Goal: Task Accomplishment & Management: Manage account settings

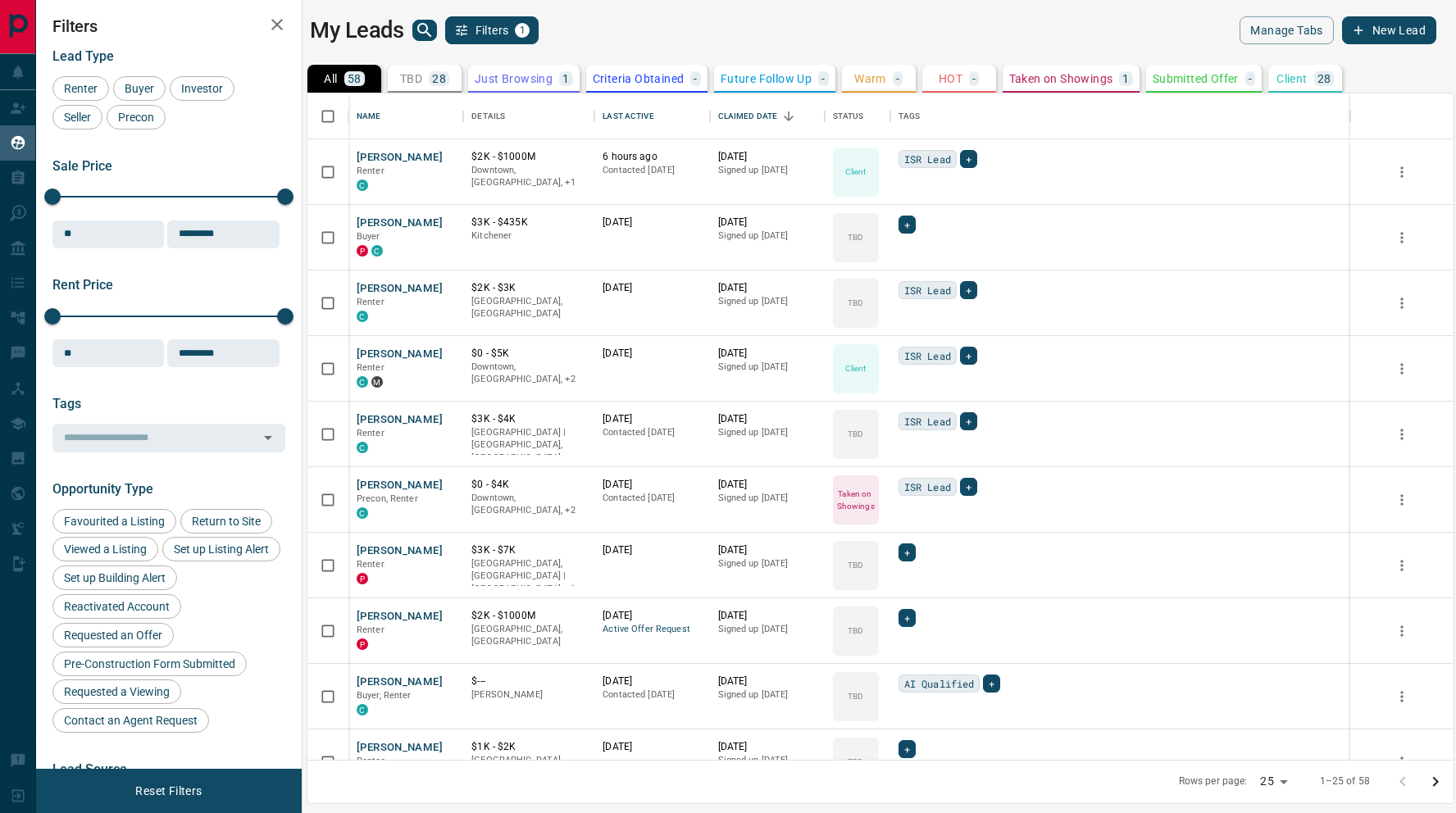
scroll to position [667, 1147]
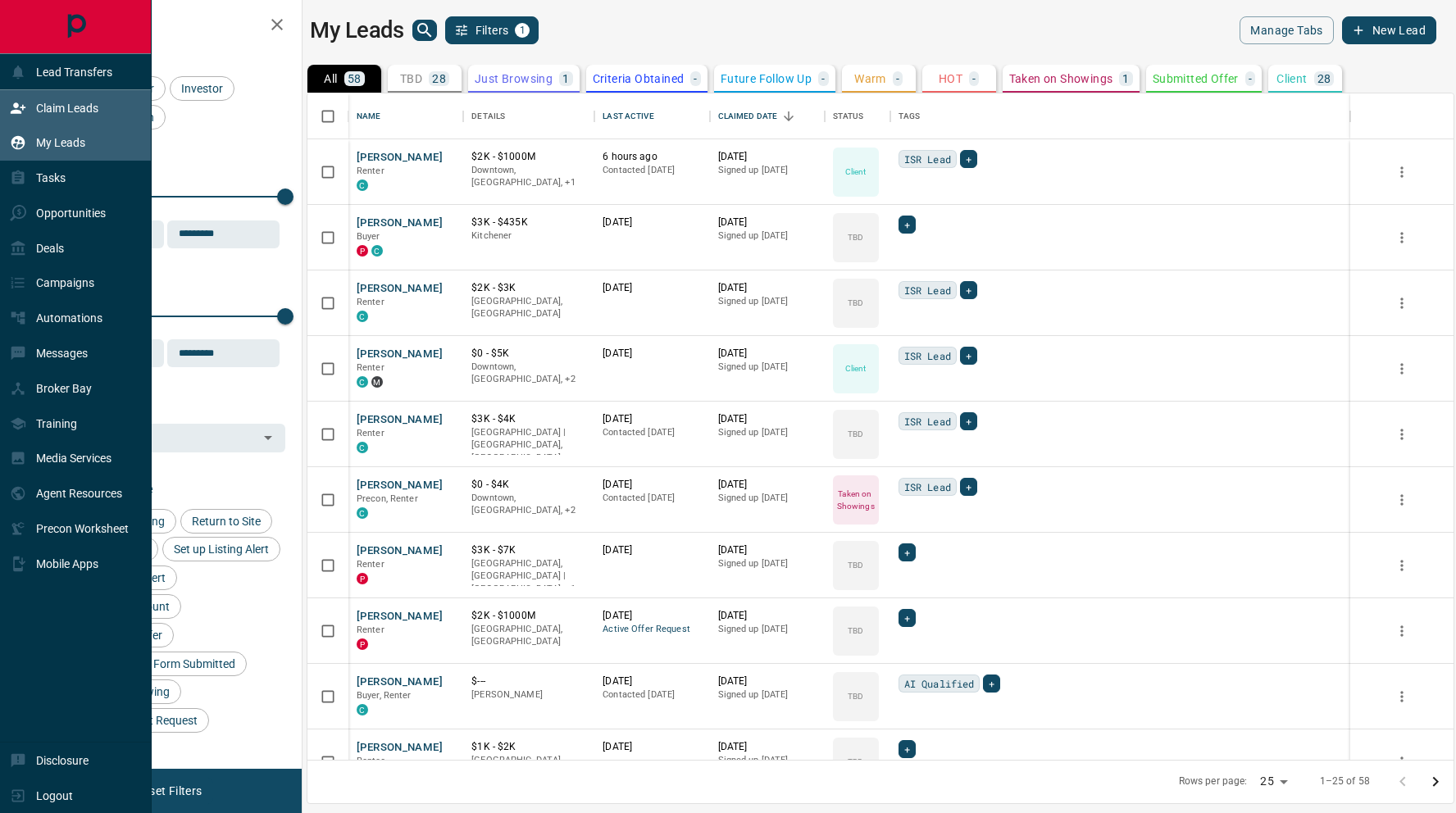
click at [30, 104] on div "Claim Leads" at bounding box center [54, 108] width 89 height 27
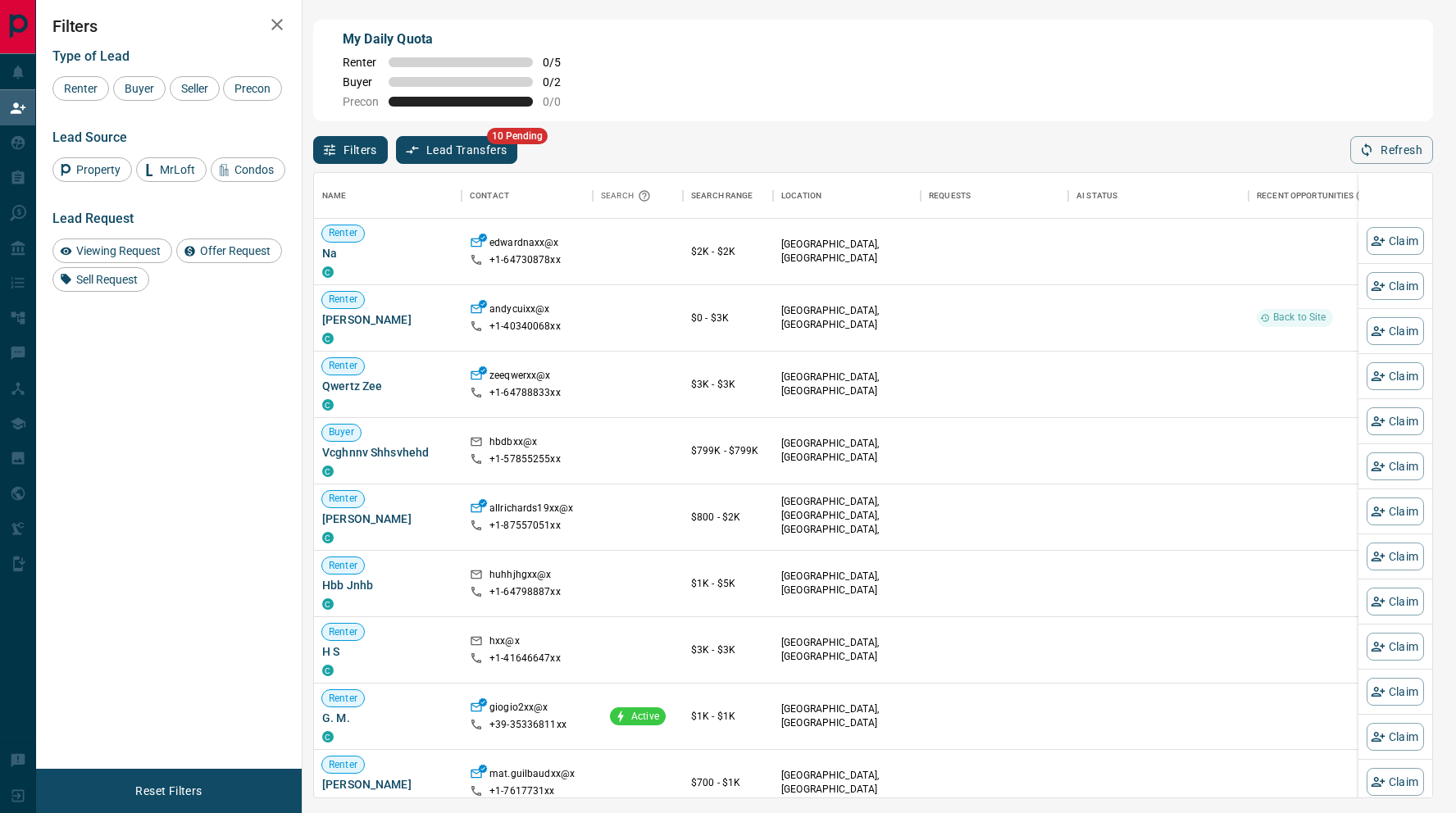
scroll to position [624, 1119]
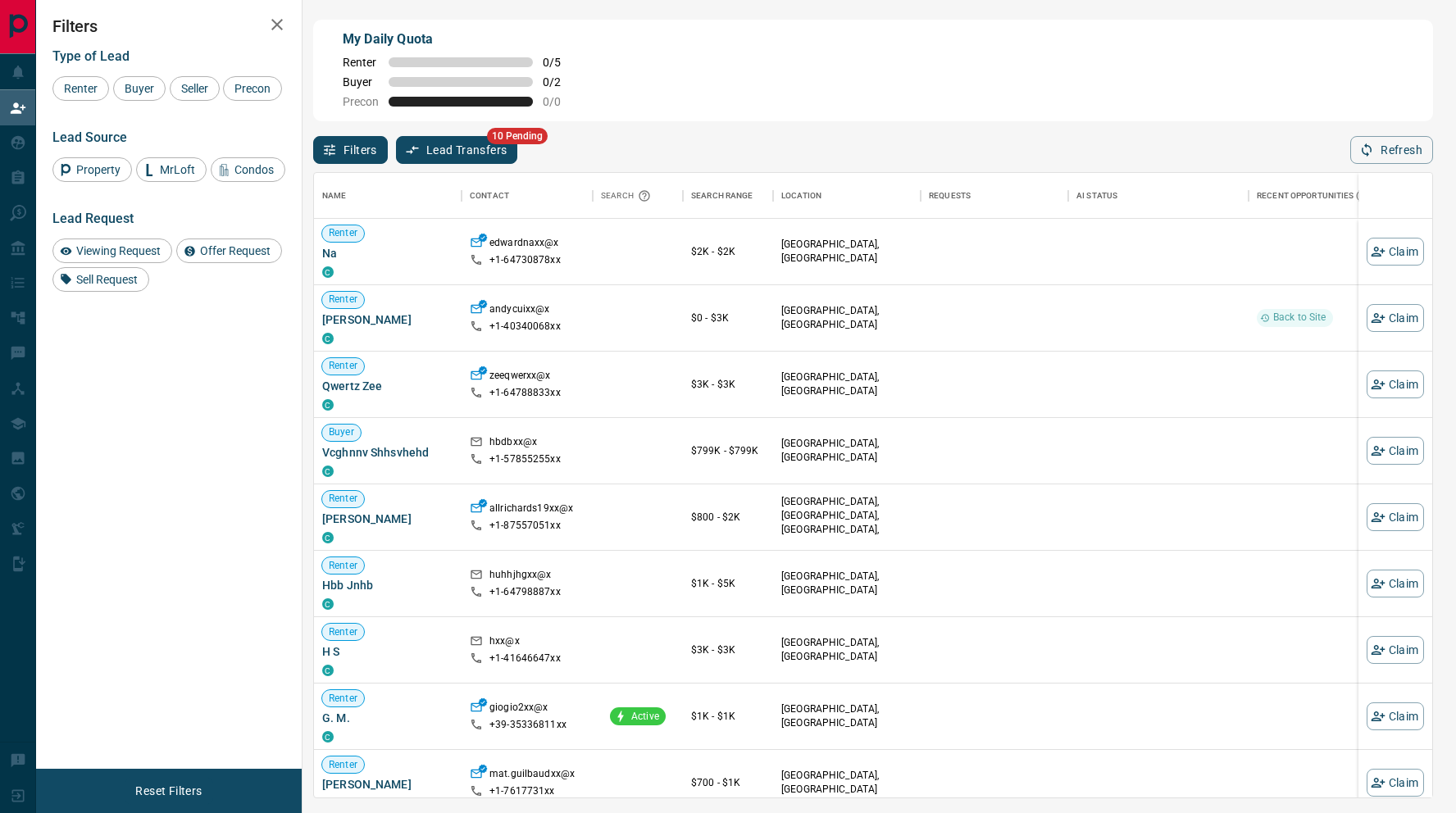
click at [464, 156] on button "Lead Transfers" at bounding box center [457, 150] width 122 height 28
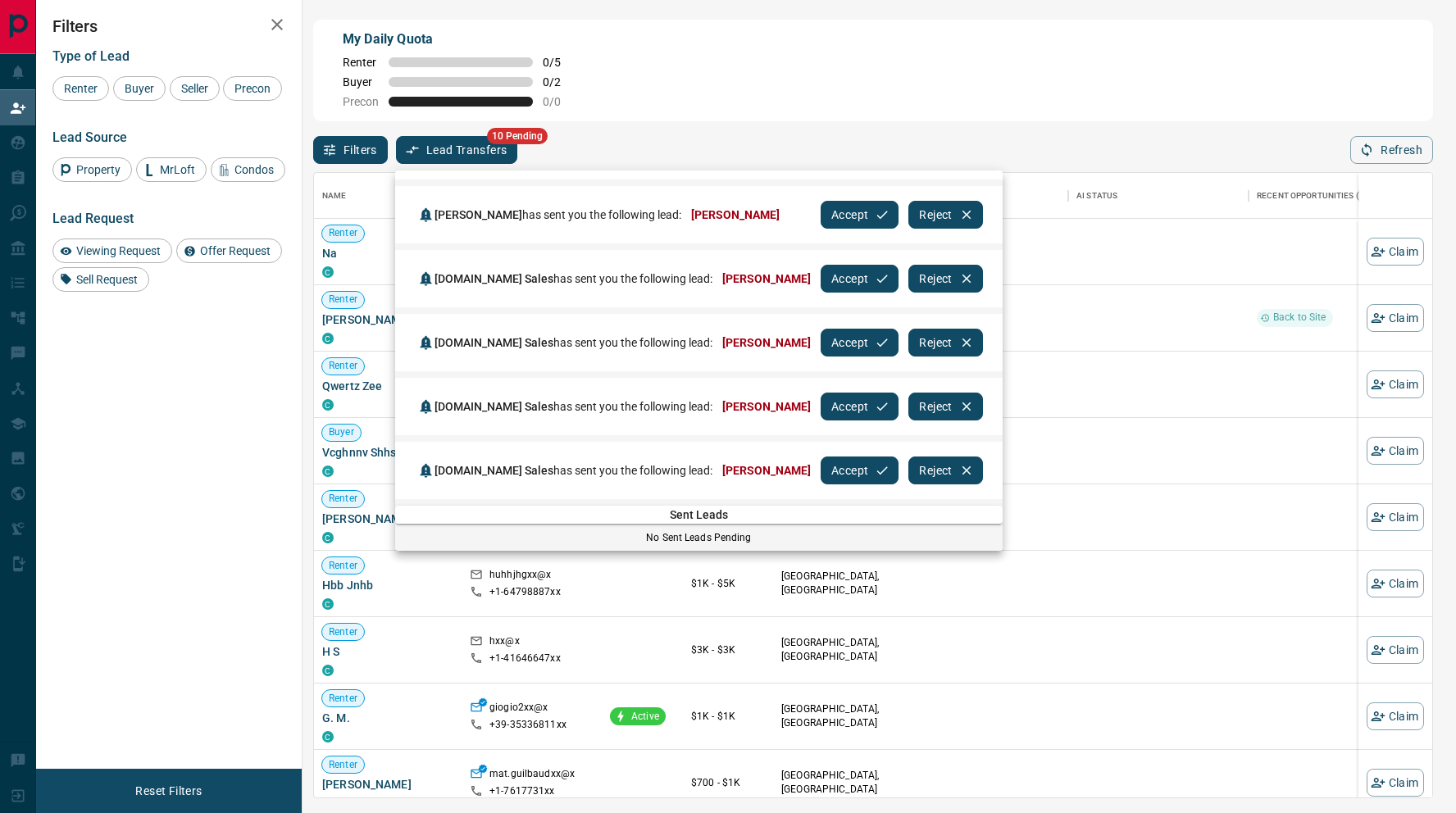
scroll to position [333, 0]
click at [843, 462] on button "Accept" at bounding box center [860, 470] width 78 height 28
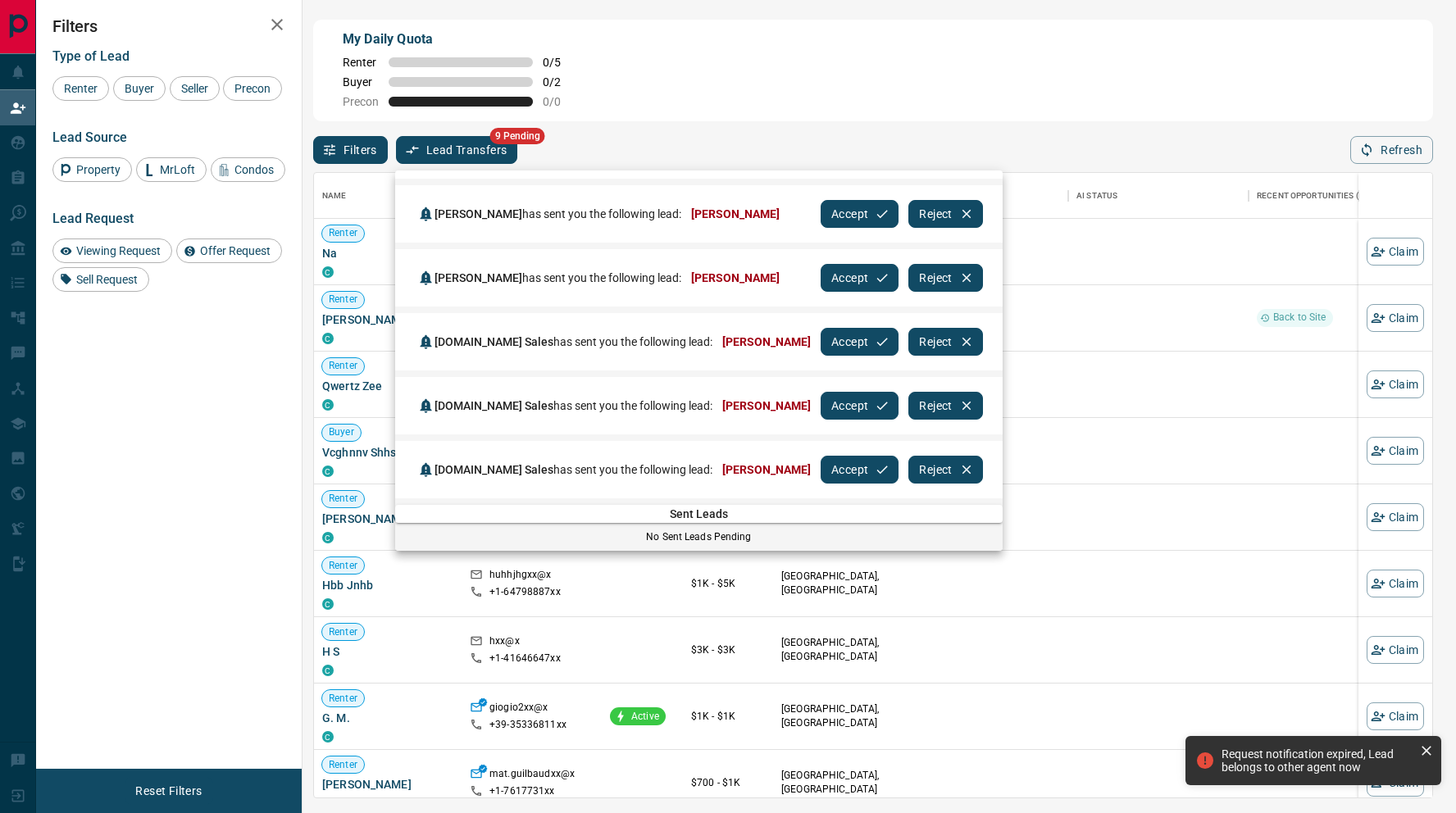
click at [1424, 751] on icon at bounding box center [1426, 751] width 16 height 16
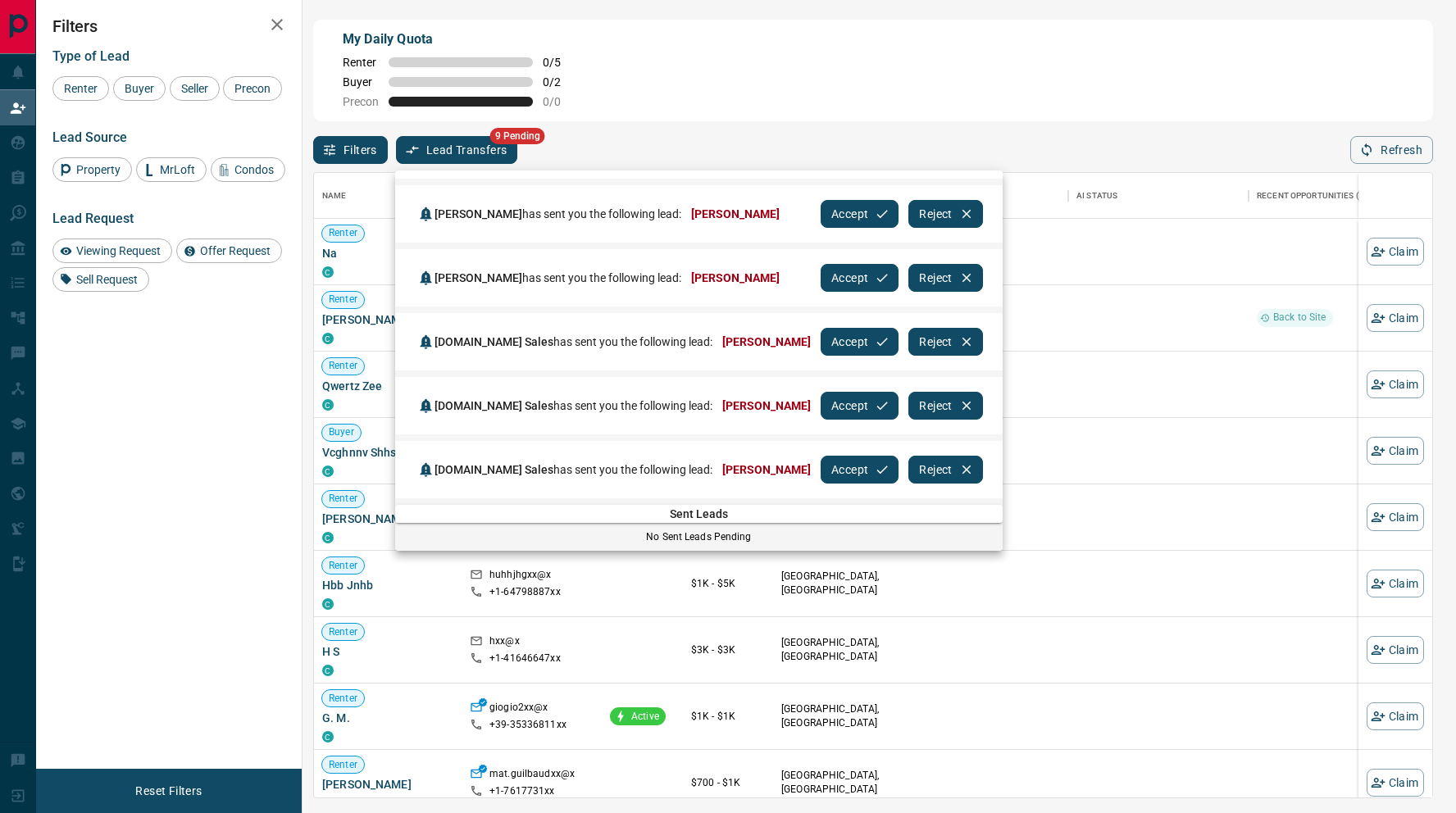
click at [849, 40] on div at bounding box center [728, 406] width 1456 height 813
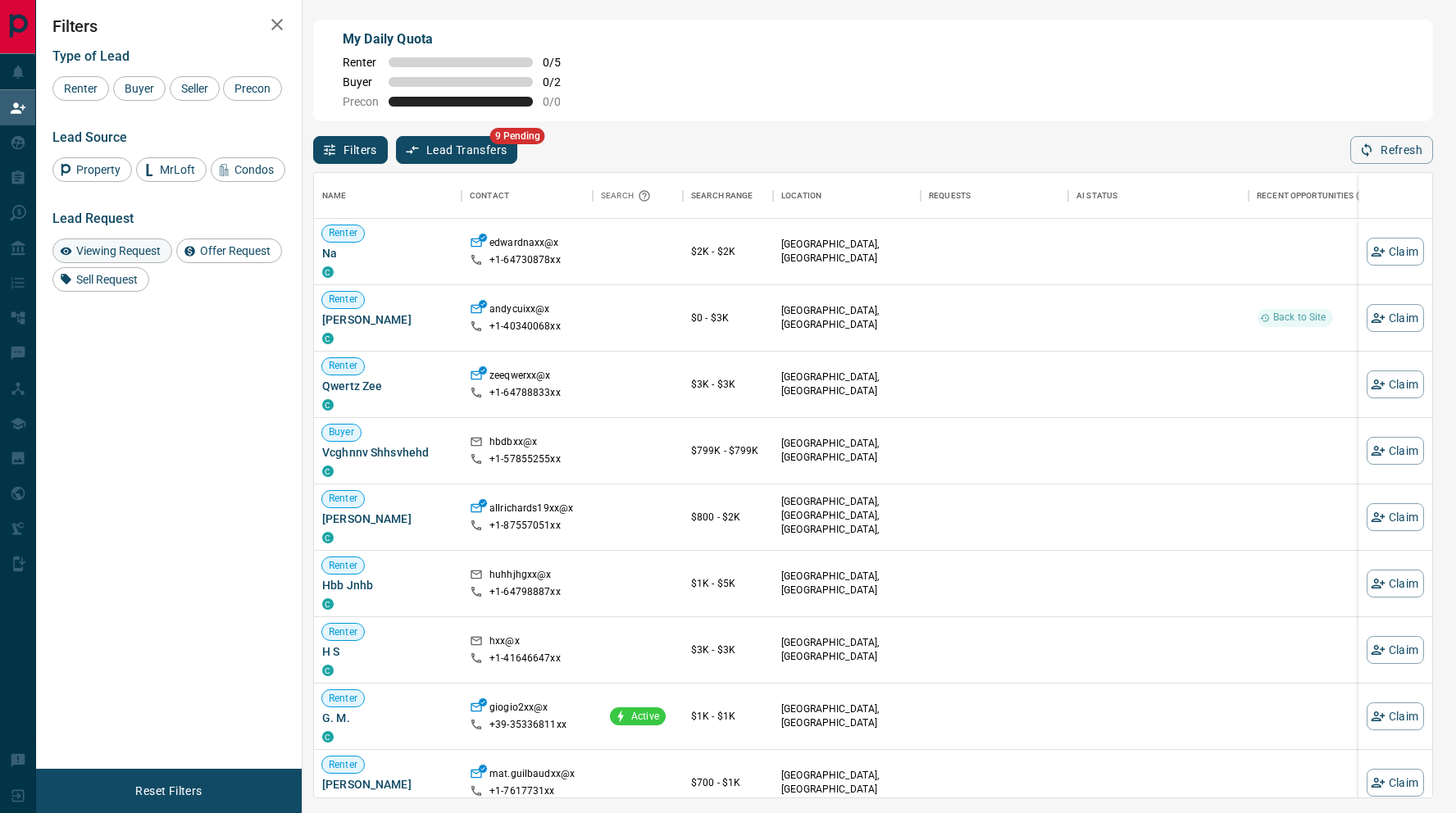
click at [100, 255] on span "Viewing Request" at bounding box center [118, 251] width 96 height 13
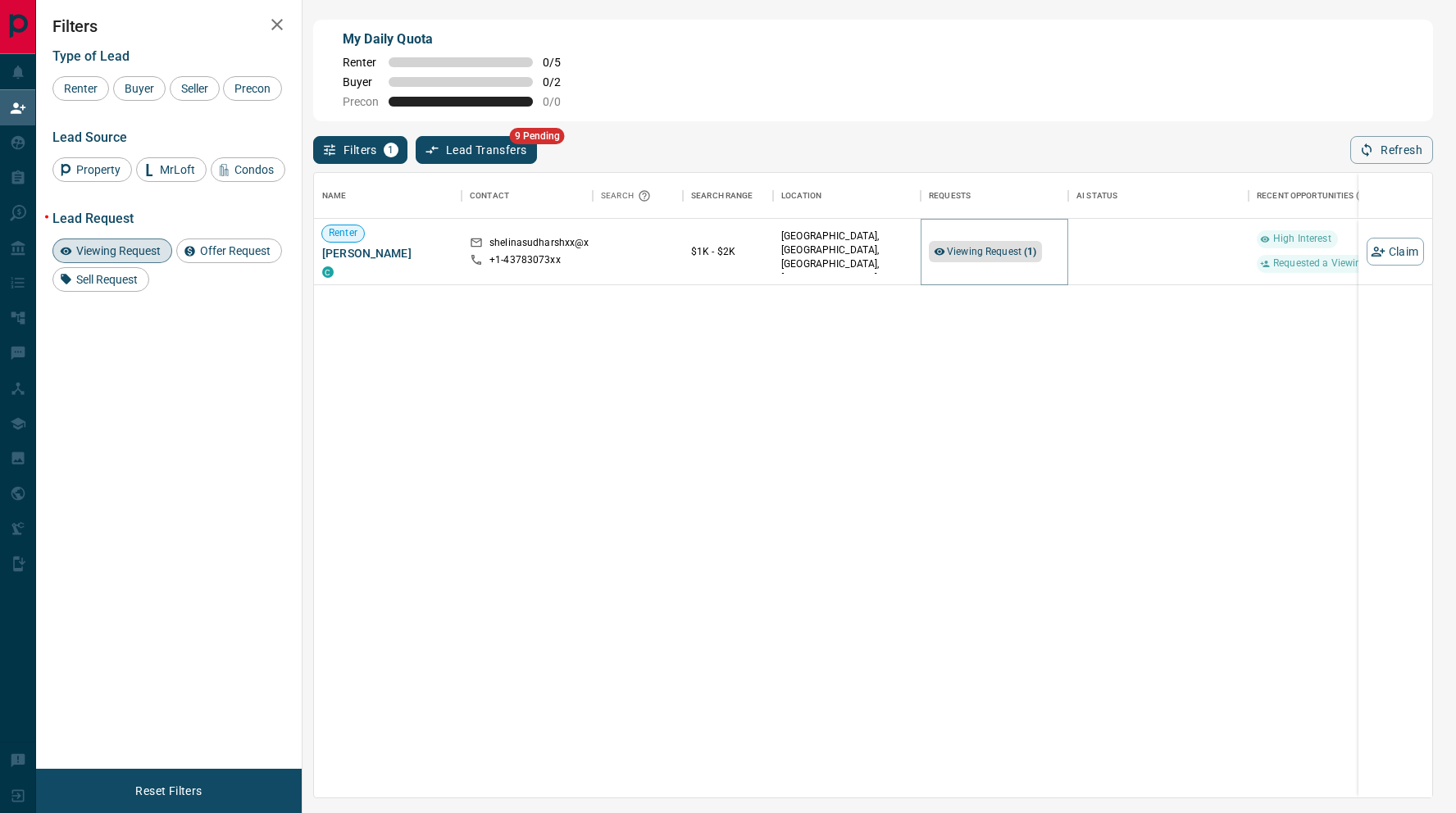
click at [1016, 257] on span "Viewing Request ( 1 )" at bounding box center [992, 251] width 91 height 12
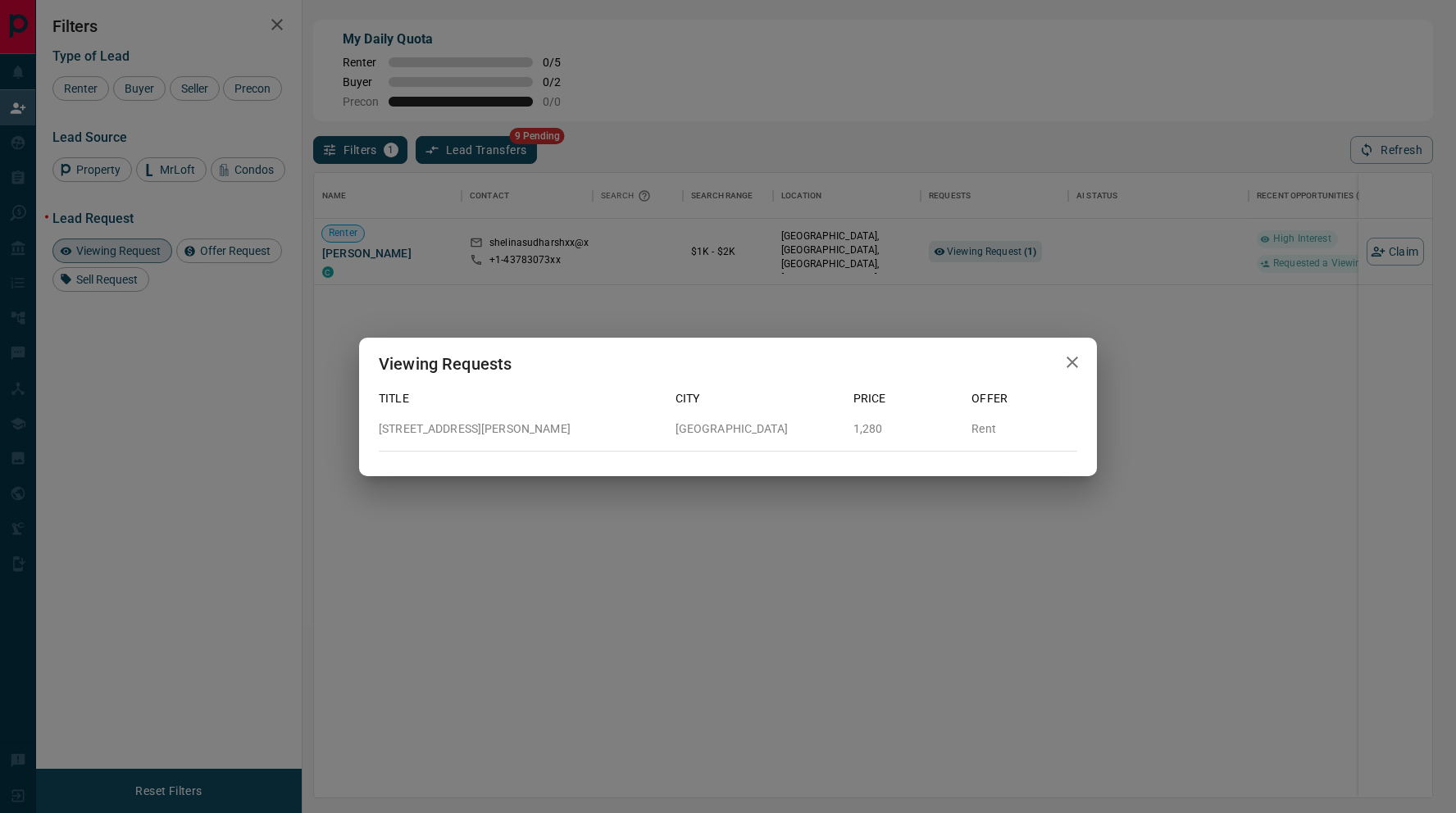
click at [1073, 362] on icon "button" at bounding box center [1072, 362] width 12 height 12
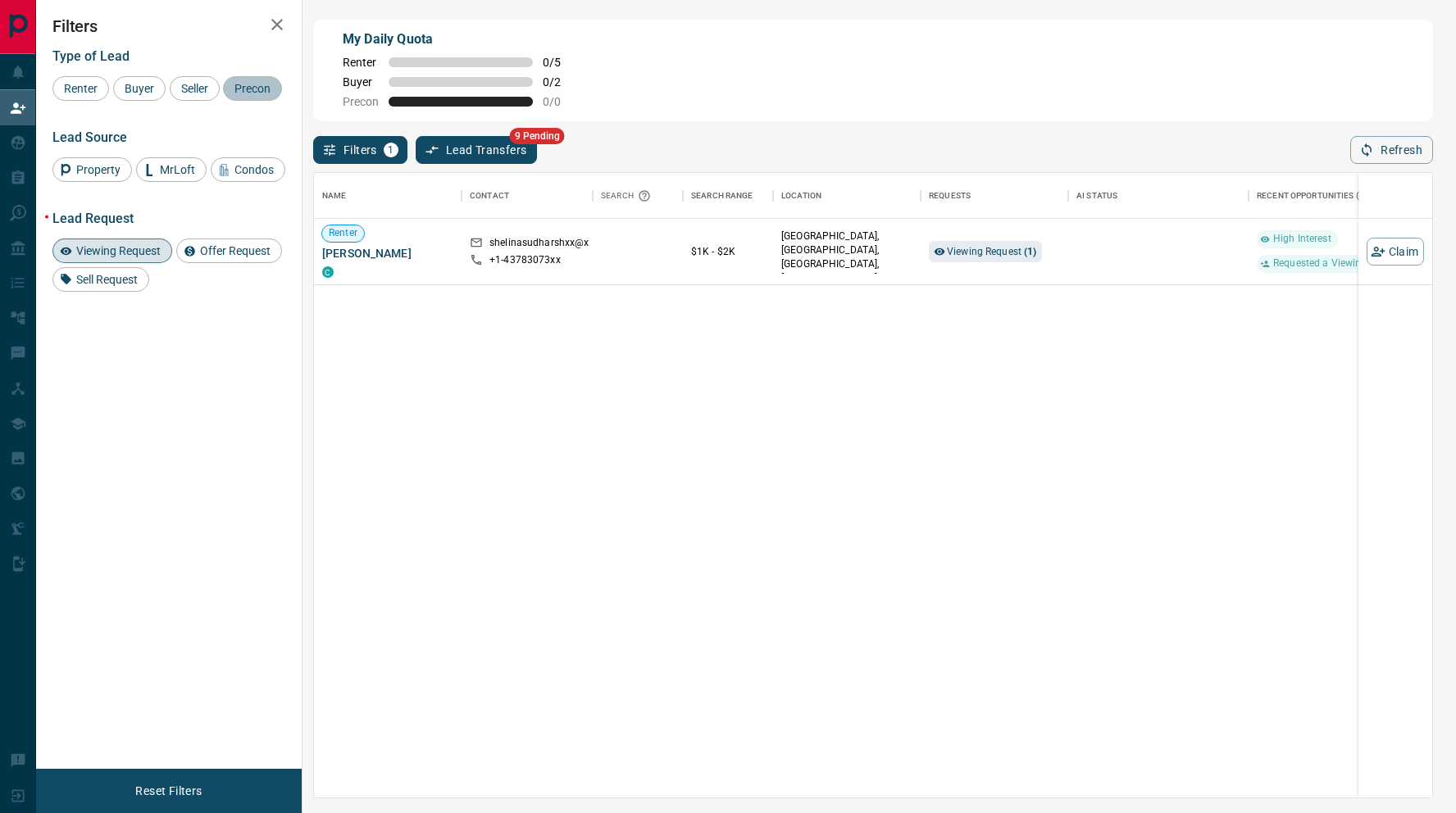
click at [240, 90] on span "Precon" at bounding box center [252, 88] width 48 height 13
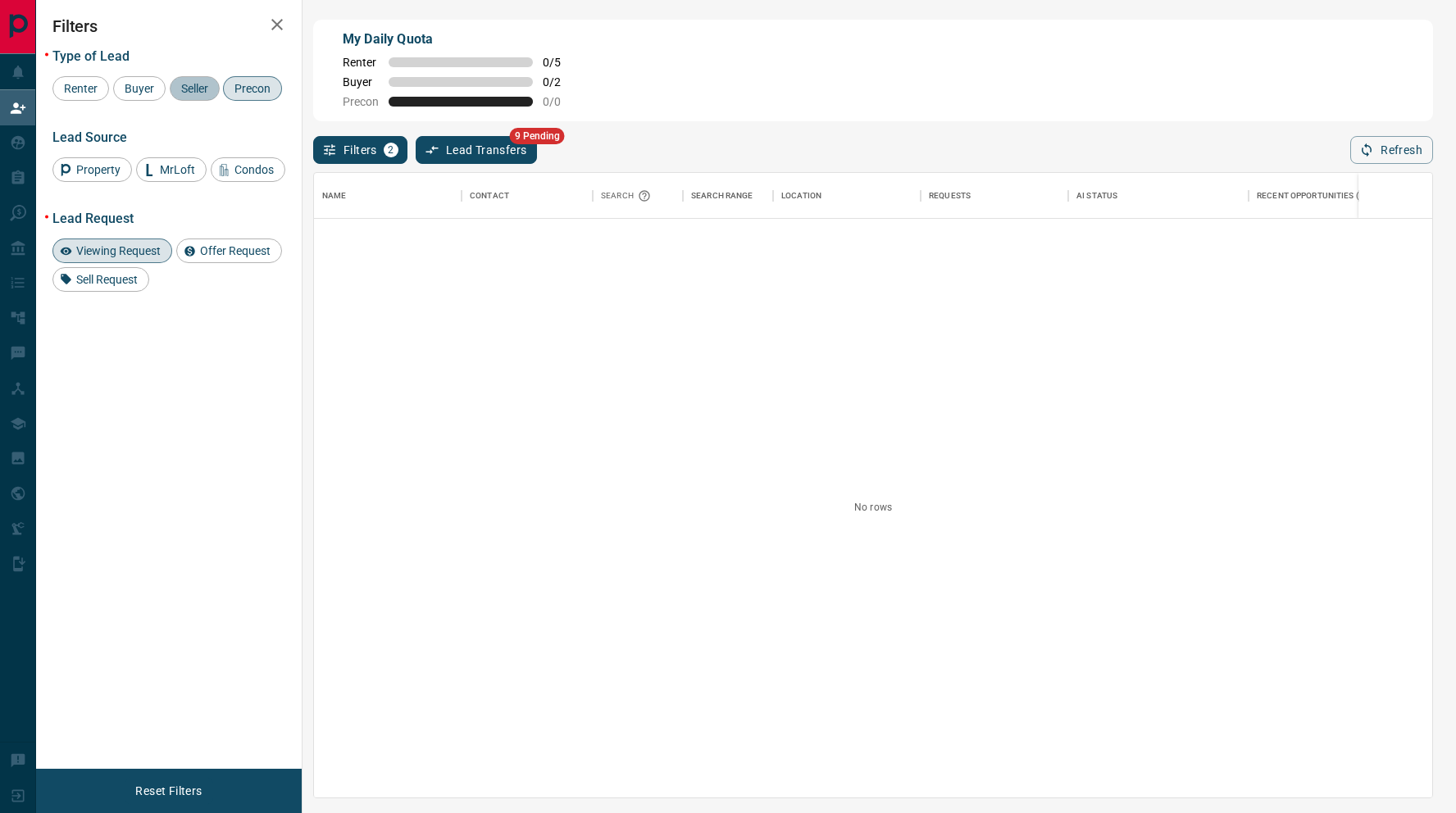
click at [197, 95] on span "Seller" at bounding box center [195, 88] width 39 height 13
click at [125, 95] on span "Buyer" at bounding box center [140, 88] width 41 height 13
click at [72, 92] on span "Renter" at bounding box center [81, 88] width 45 height 13
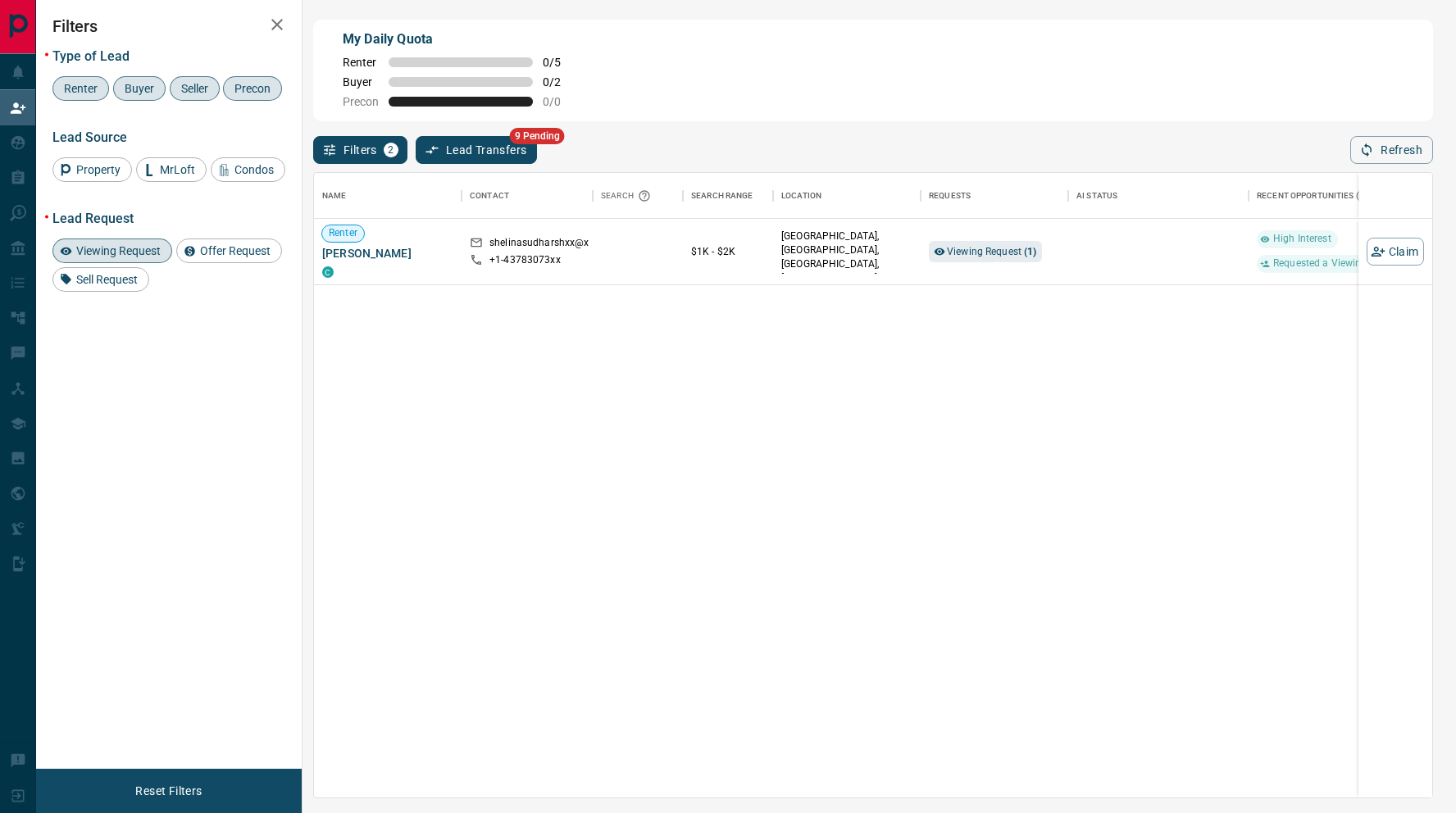
click at [141, 257] on span "Viewing Request" at bounding box center [118, 251] width 96 height 13
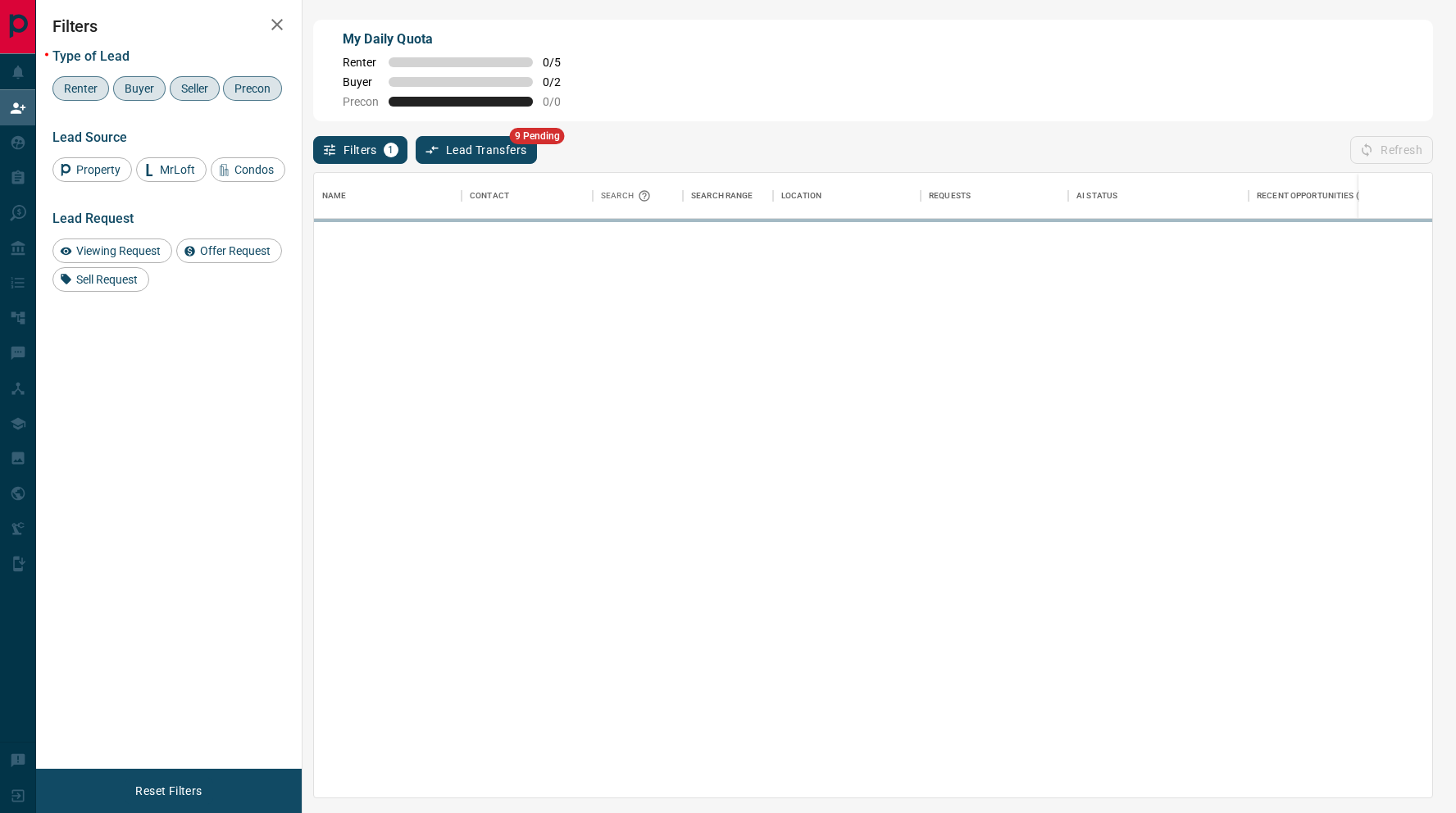
click at [82, 88] on span "Renter" at bounding box center [81, 88] width 45 height 13
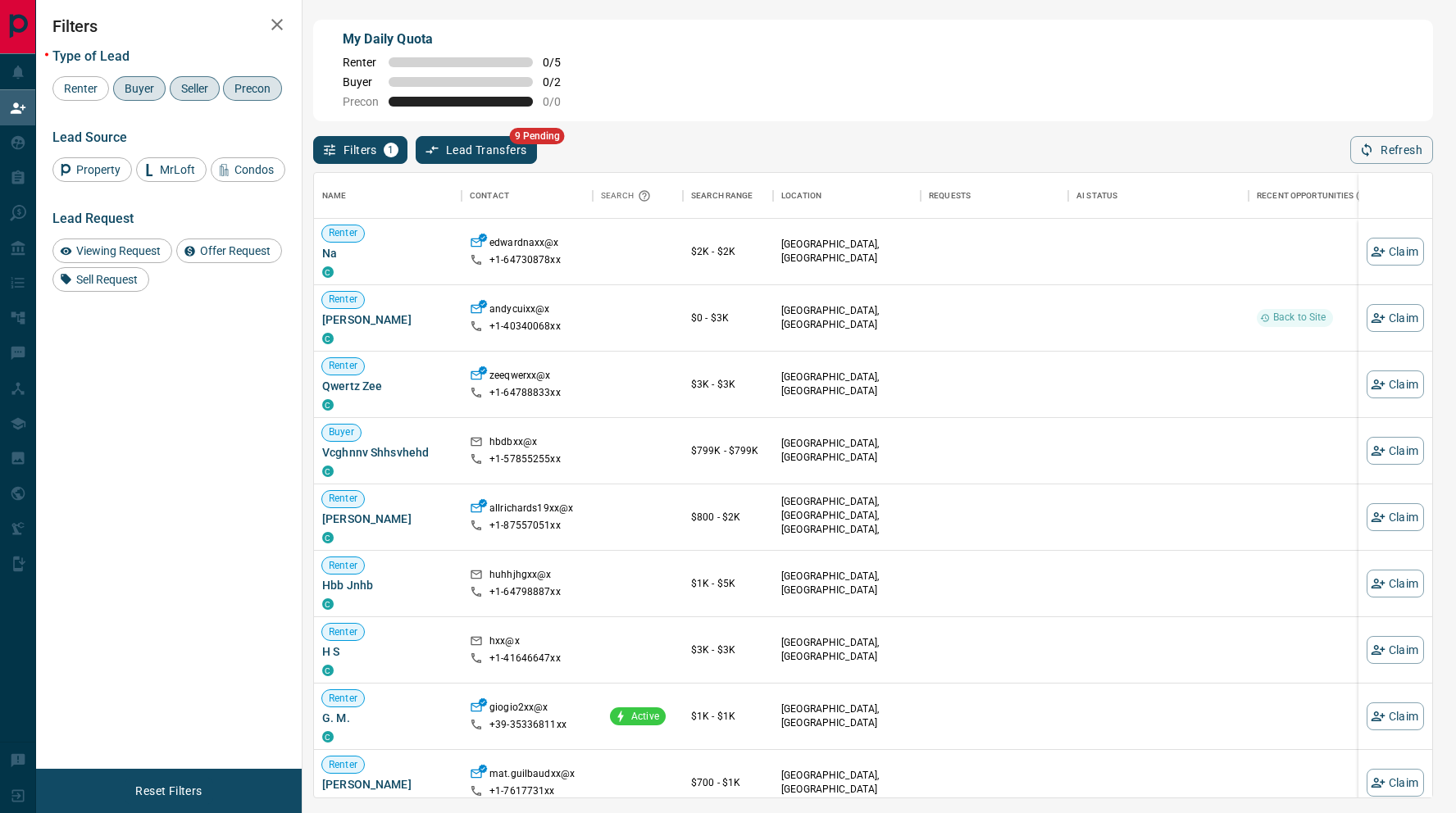
click at [138, 92] on span "Buyer" at bounding box center [140, 88] width 41 height 13
click at [193, 92] on span "Seller" at bounding box center [195, 88] width 39 height 13
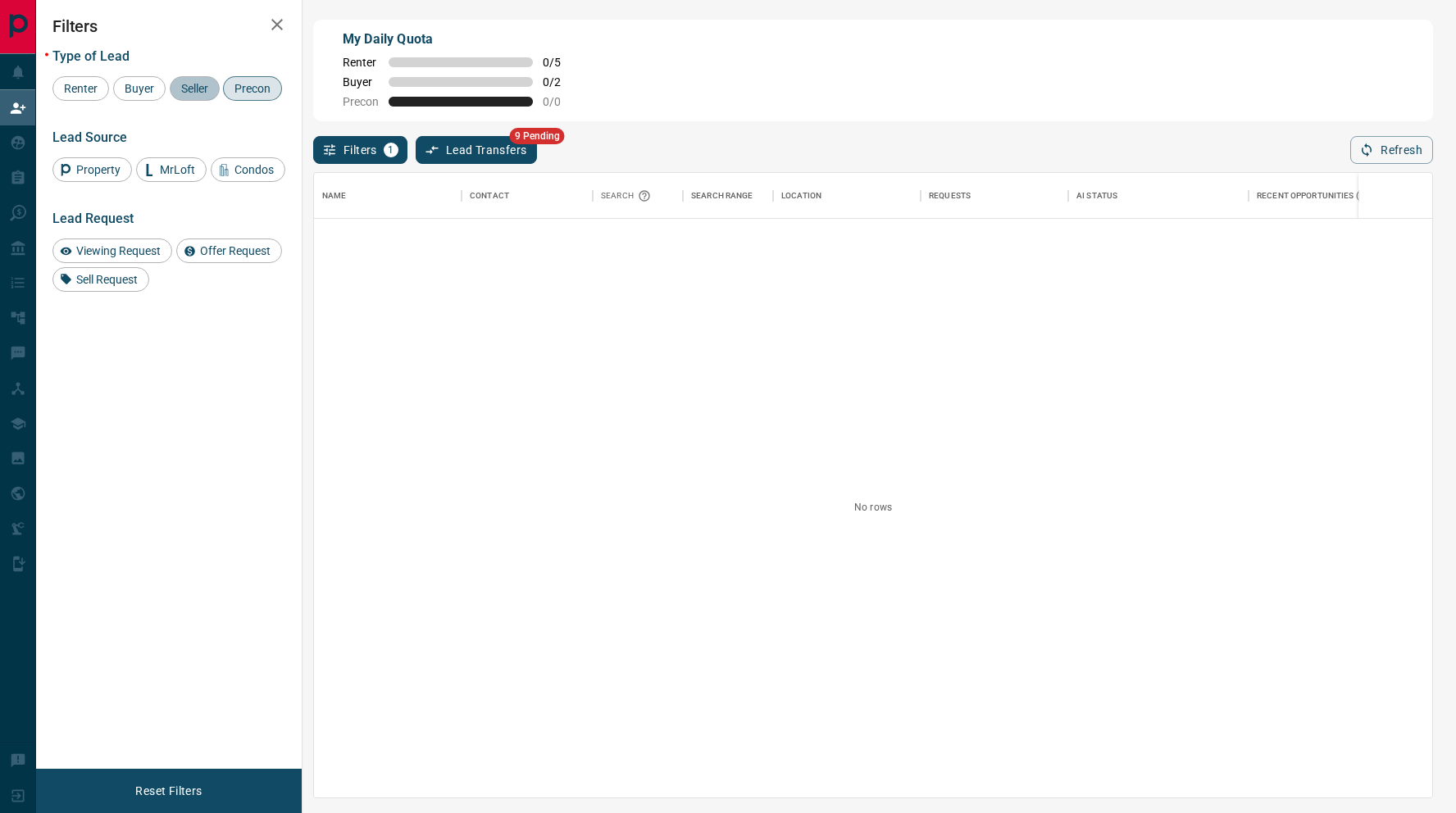
click at [196, 99] on div "Seller" at bounding box center [195, 88] width 50 height 24
click at [138, 82] on span "Buyer" at bounding box center [140, 88] width 41 height 13
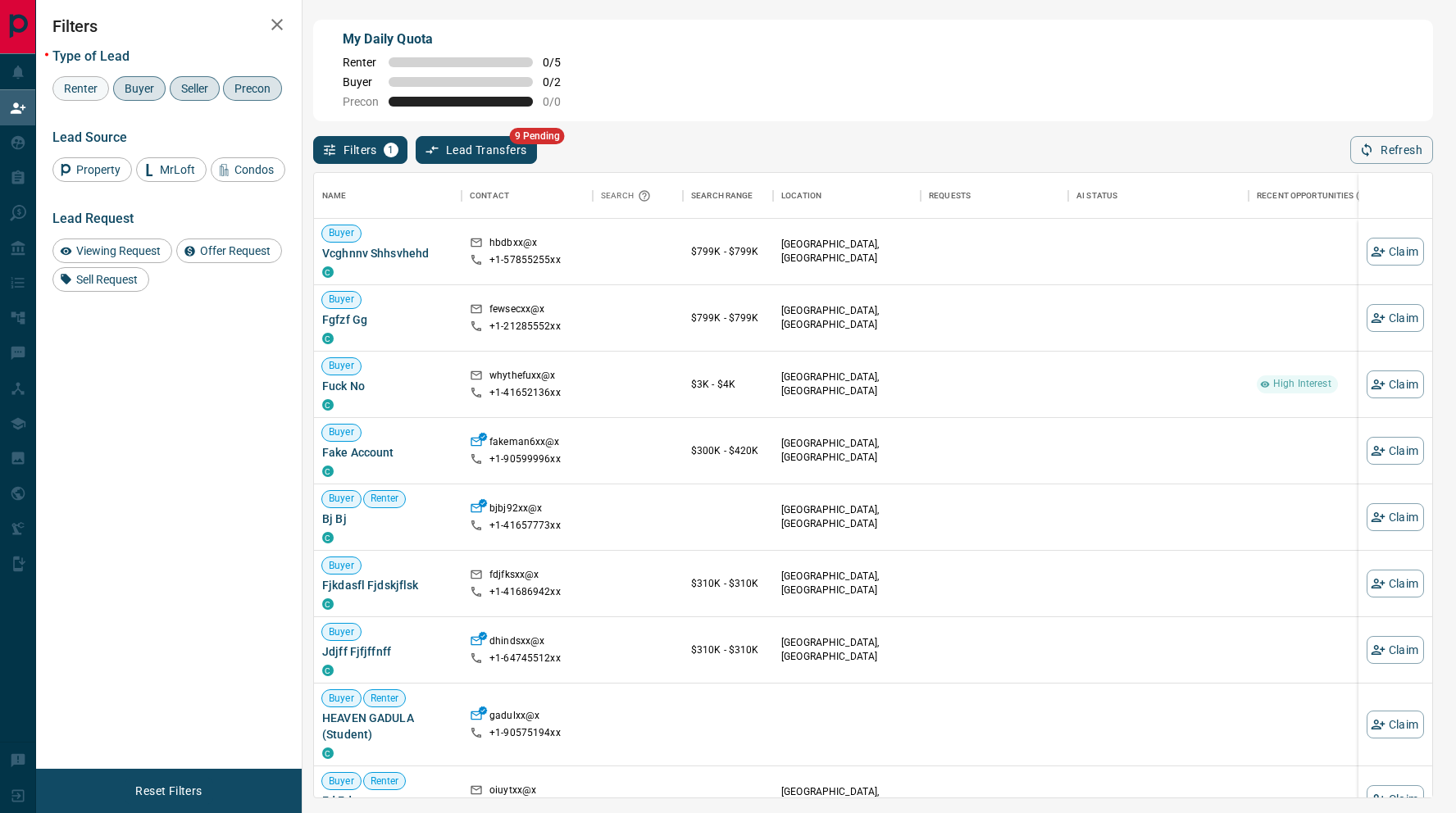
click at [77, 93] on span "Renter" at bounding box center [81, 88] width 45 height 13
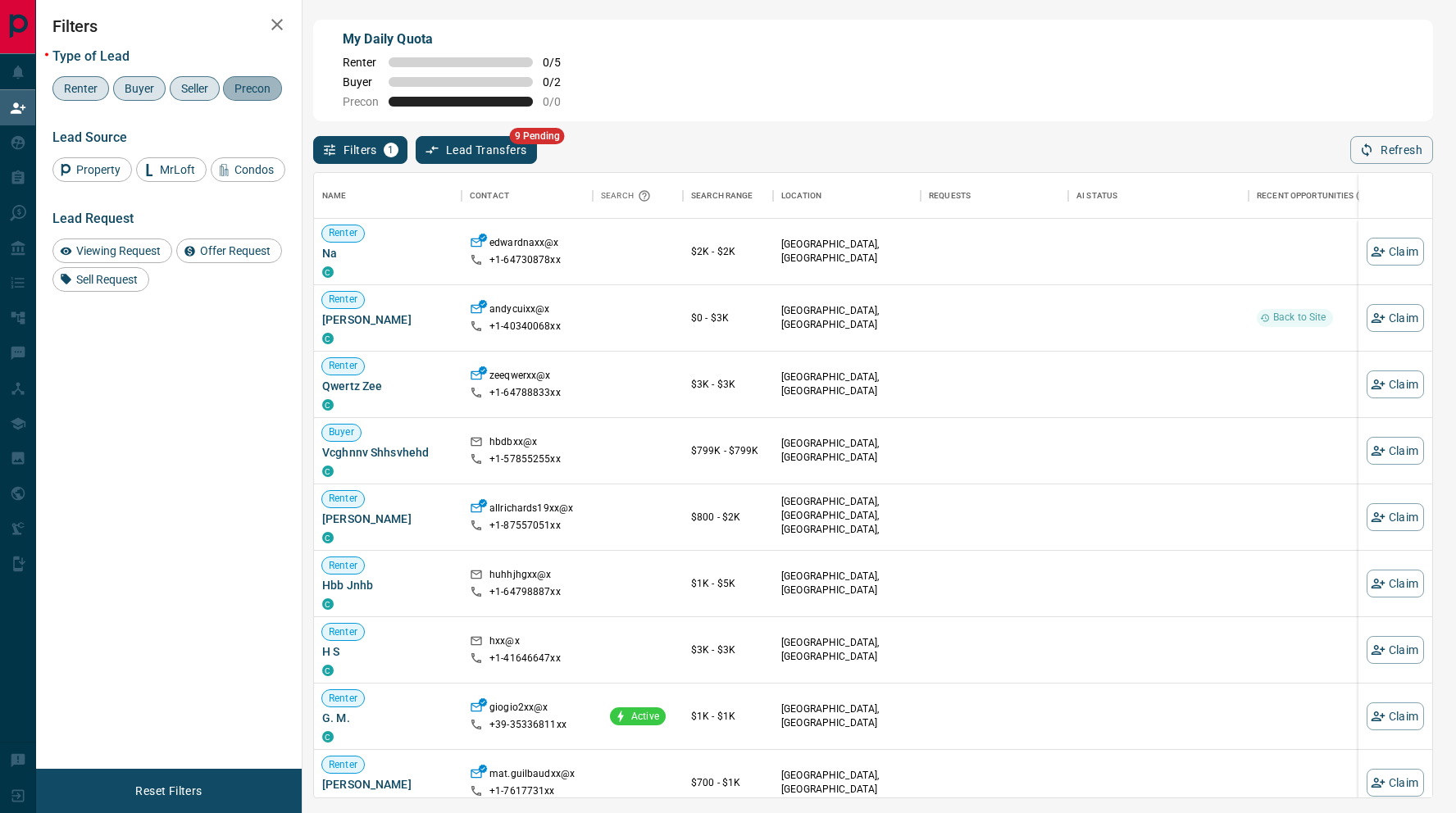
click at [252, 87] on span "Precon" at bounding box center [252, 88] width 48 height 13
click at [178, 95] on span "Seller" at bounding box center [195, 88] width 39 height 13
click at [131, 95] on span "Buyer" at bounding box center [140, 88] width 41 height 13
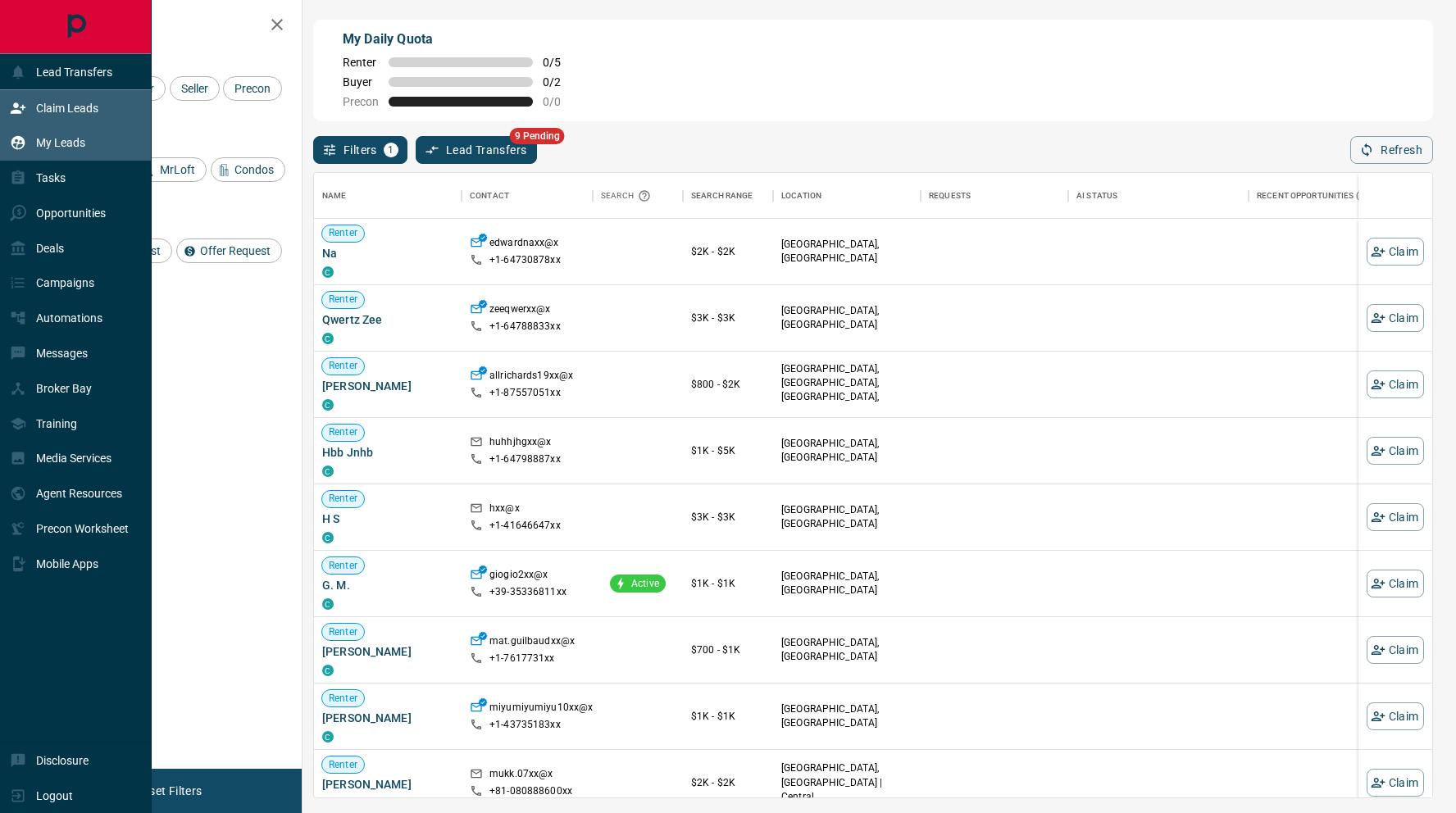
click at [38, 157] on div "My Leads" at bounding box center [48, 143] width 75 height 27
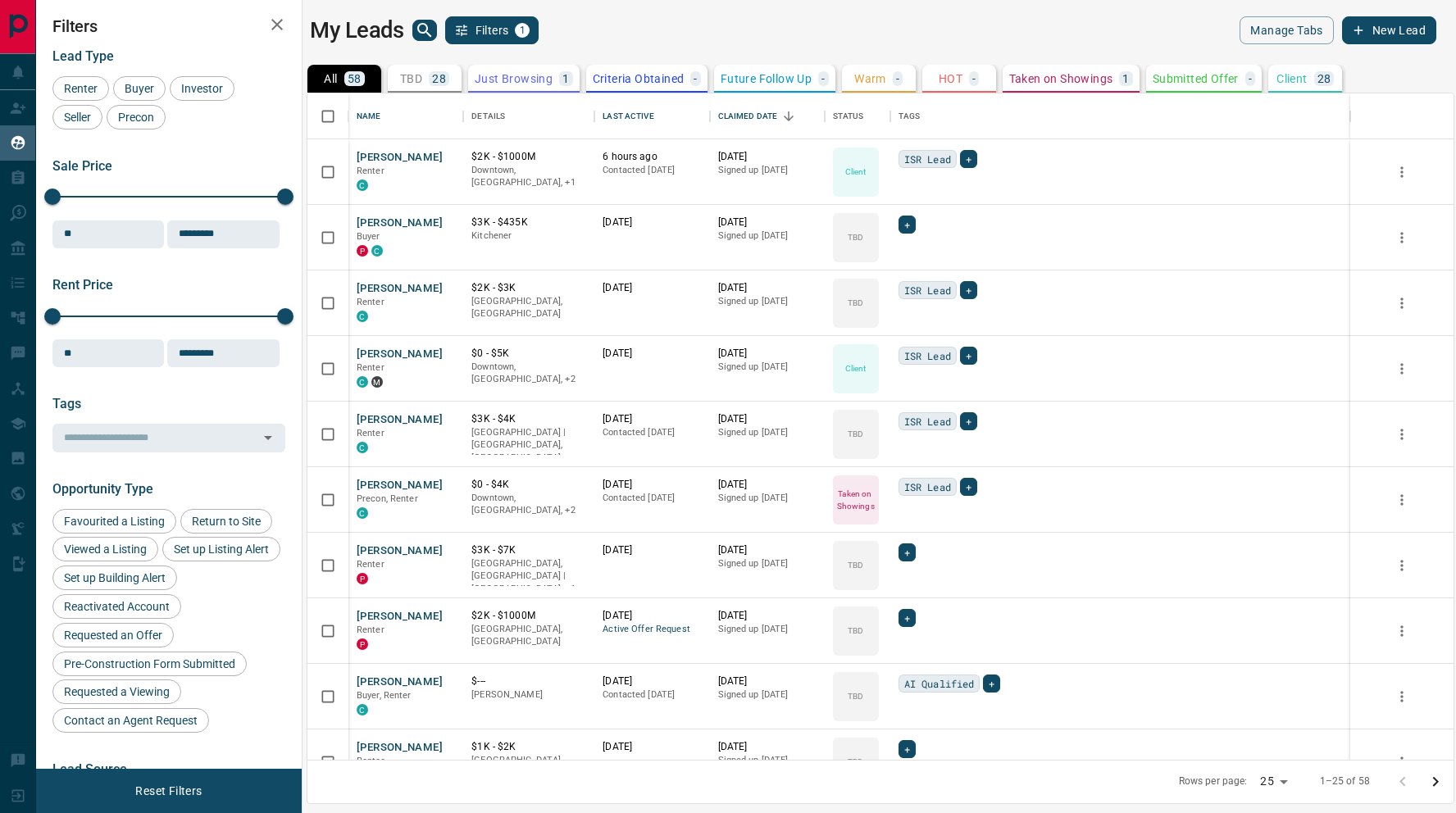
scroll to position [667, 1147]
click at [399, 160] on button "[PERSON_NAME]" at bounding box center [400, 157] width 86 height 15
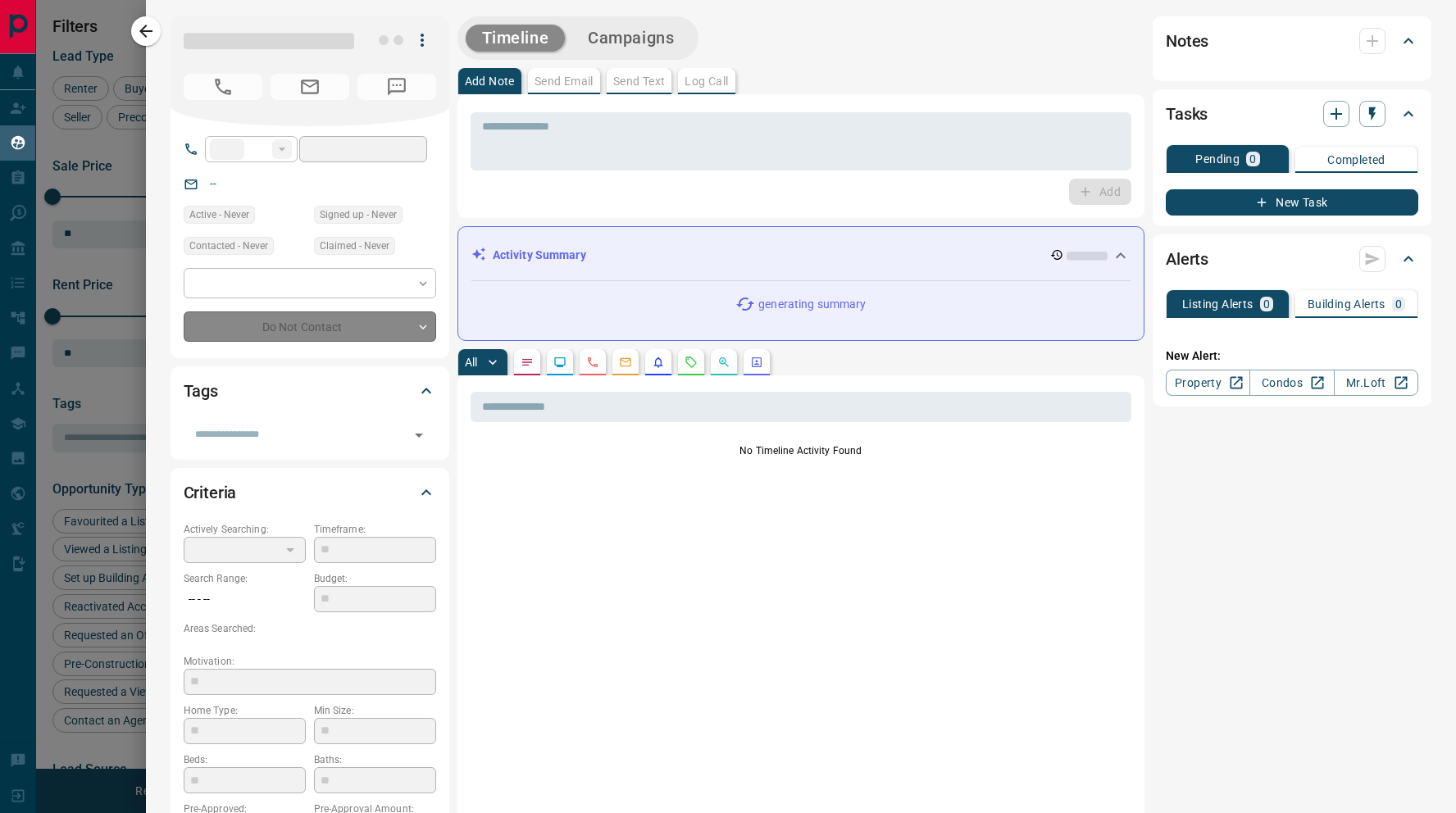
type input "**"
type input "**********"
type input "**"
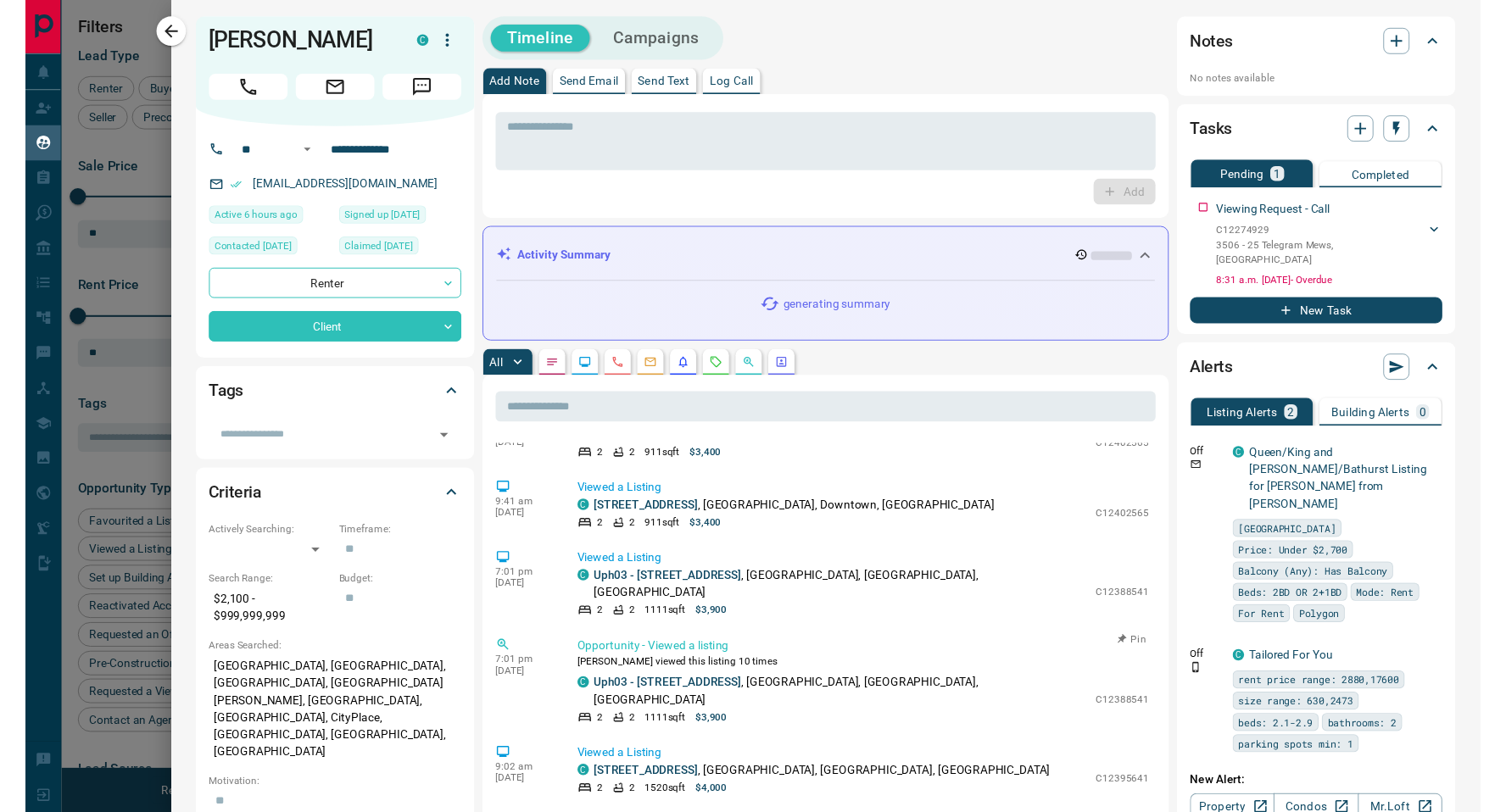
scroll to position [0, 0]
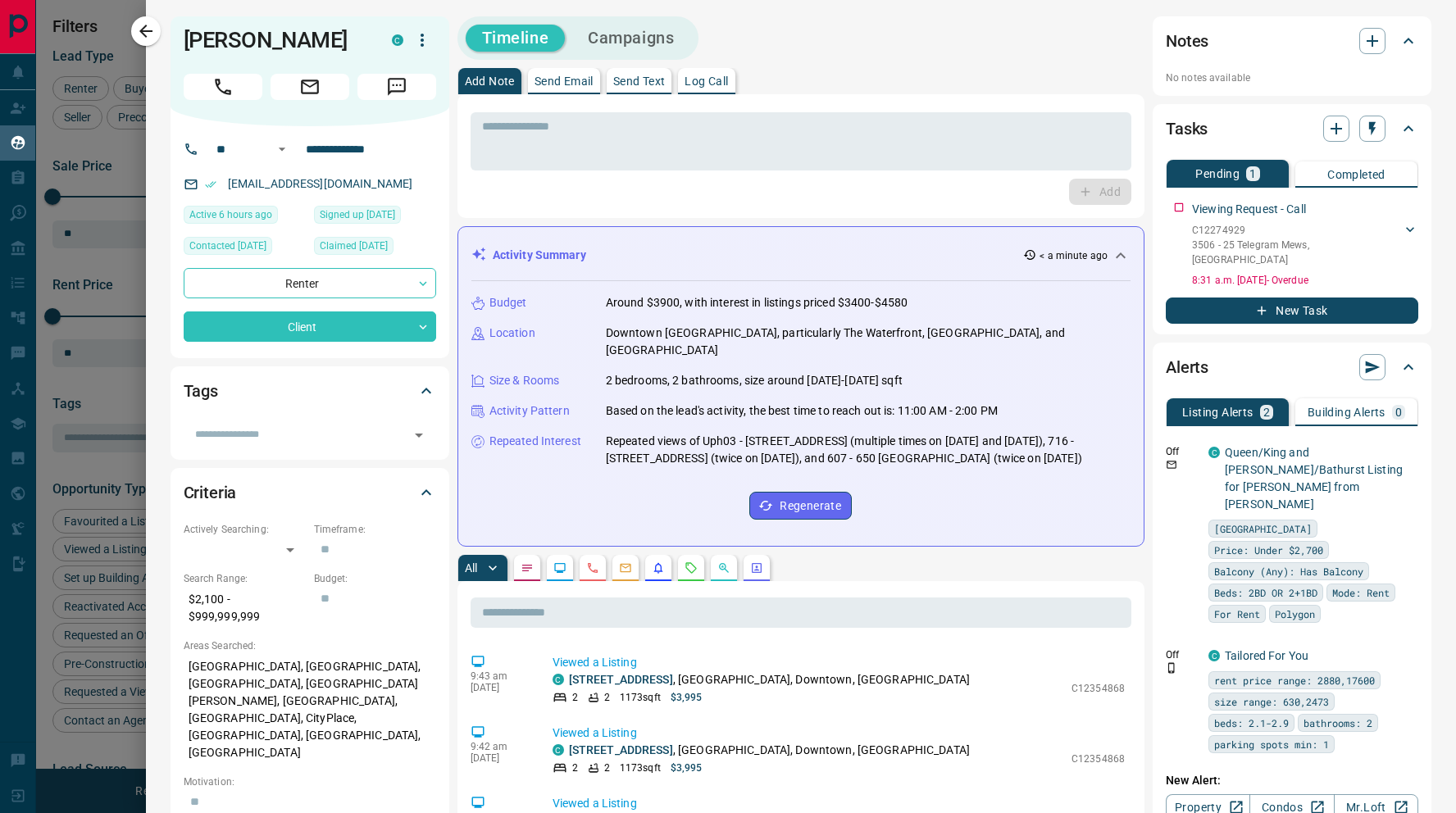
click at [61, 452] on div at bounding box center [728, 406] width 1456 height 813
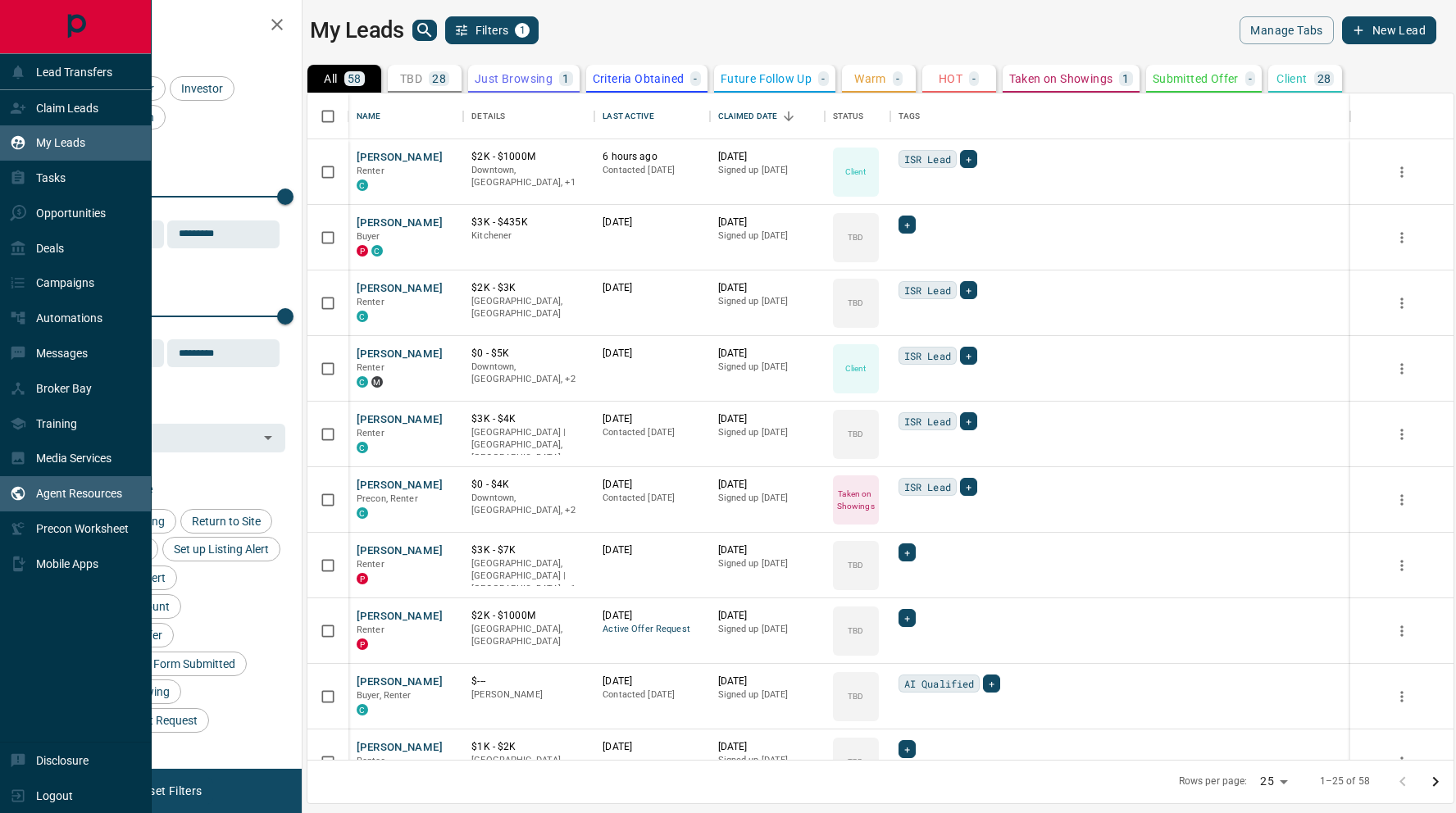
click at [61, 500] on p "Agent Resources" at bounding box center [79, 493] width 86 height 13
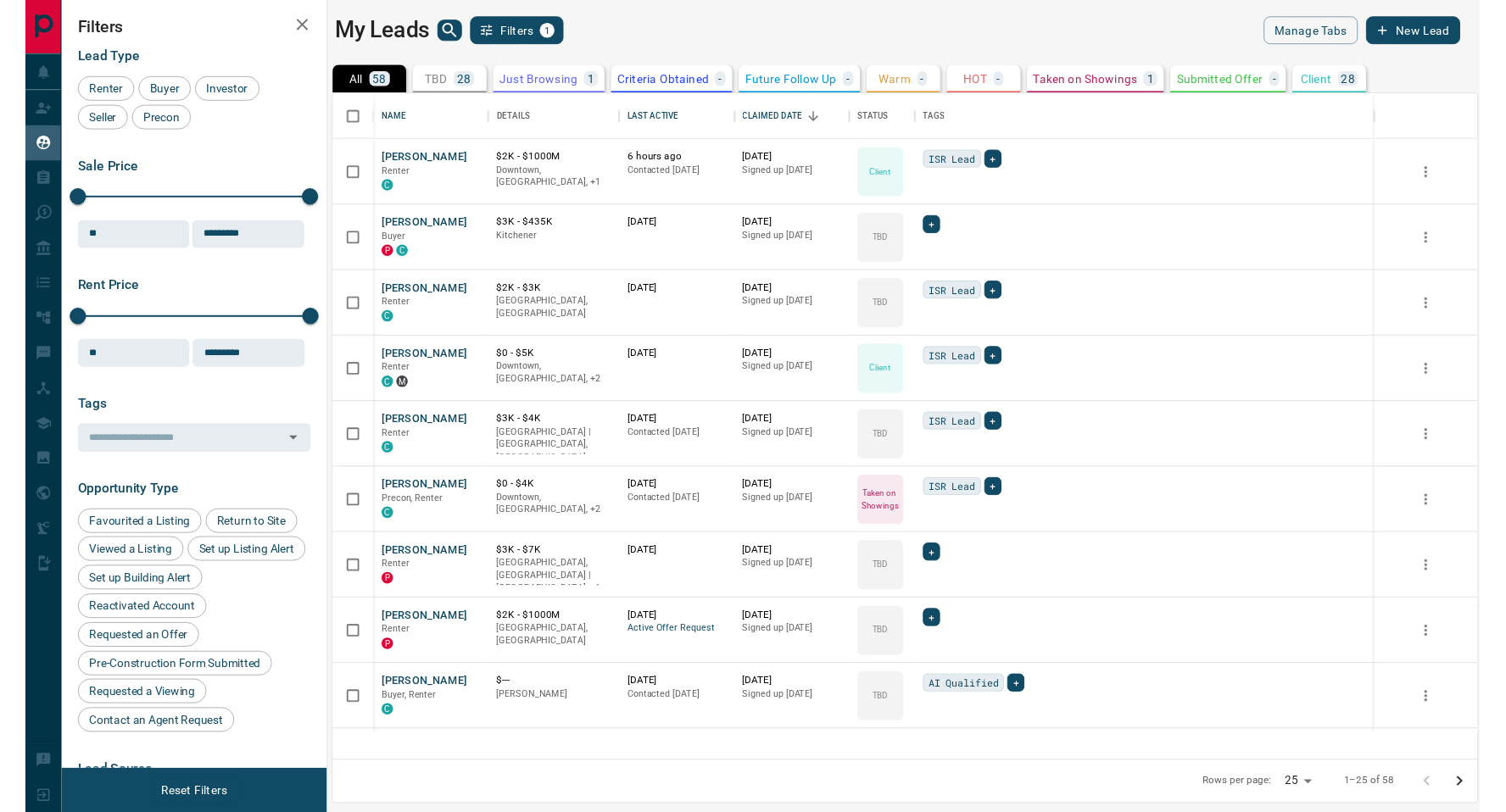
scroll to position [660, 1186]
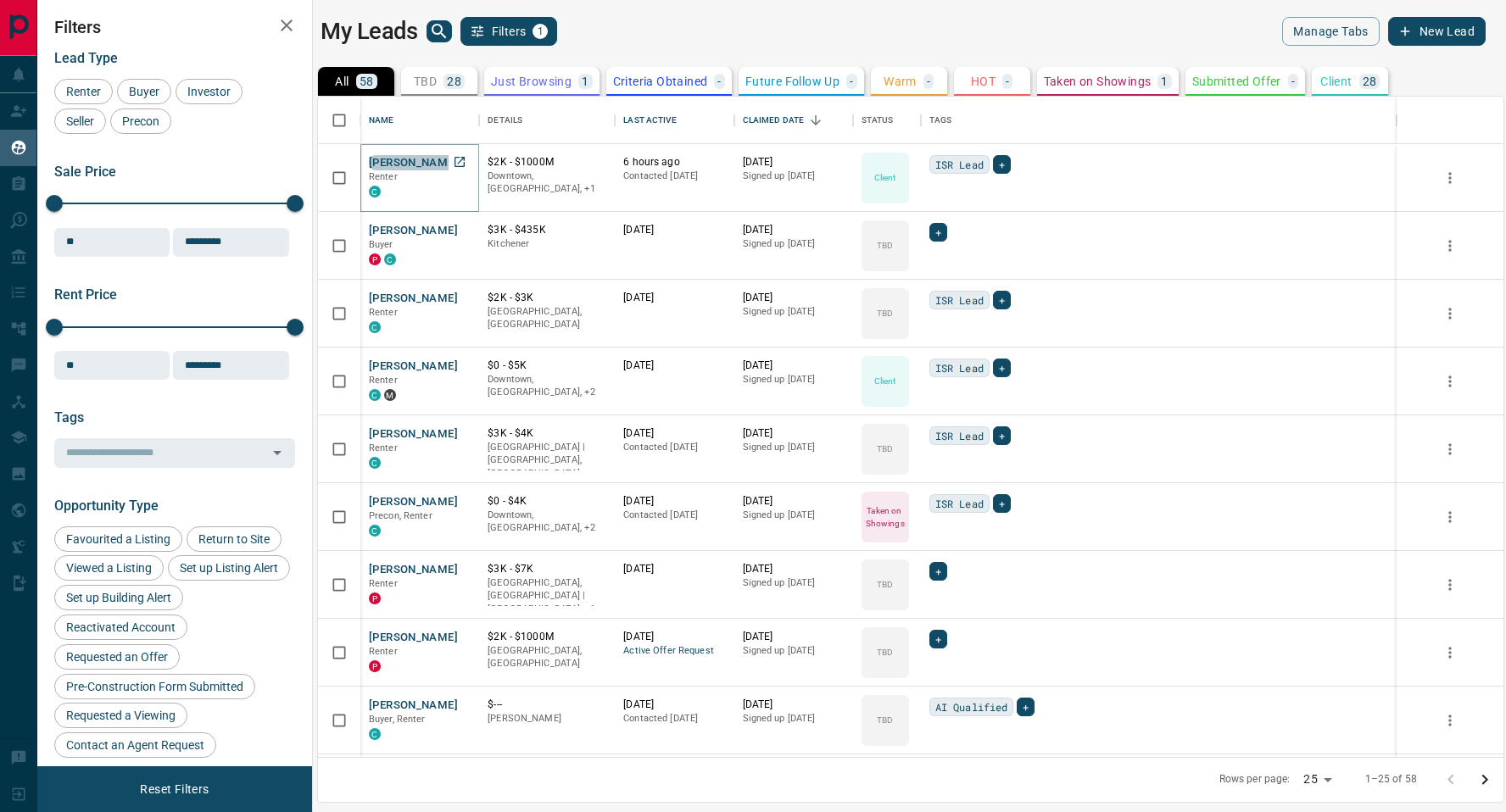
click at [404, 157] on button "[PERSON_NAME]" at bounding box center [414, 162] width 89 height 16
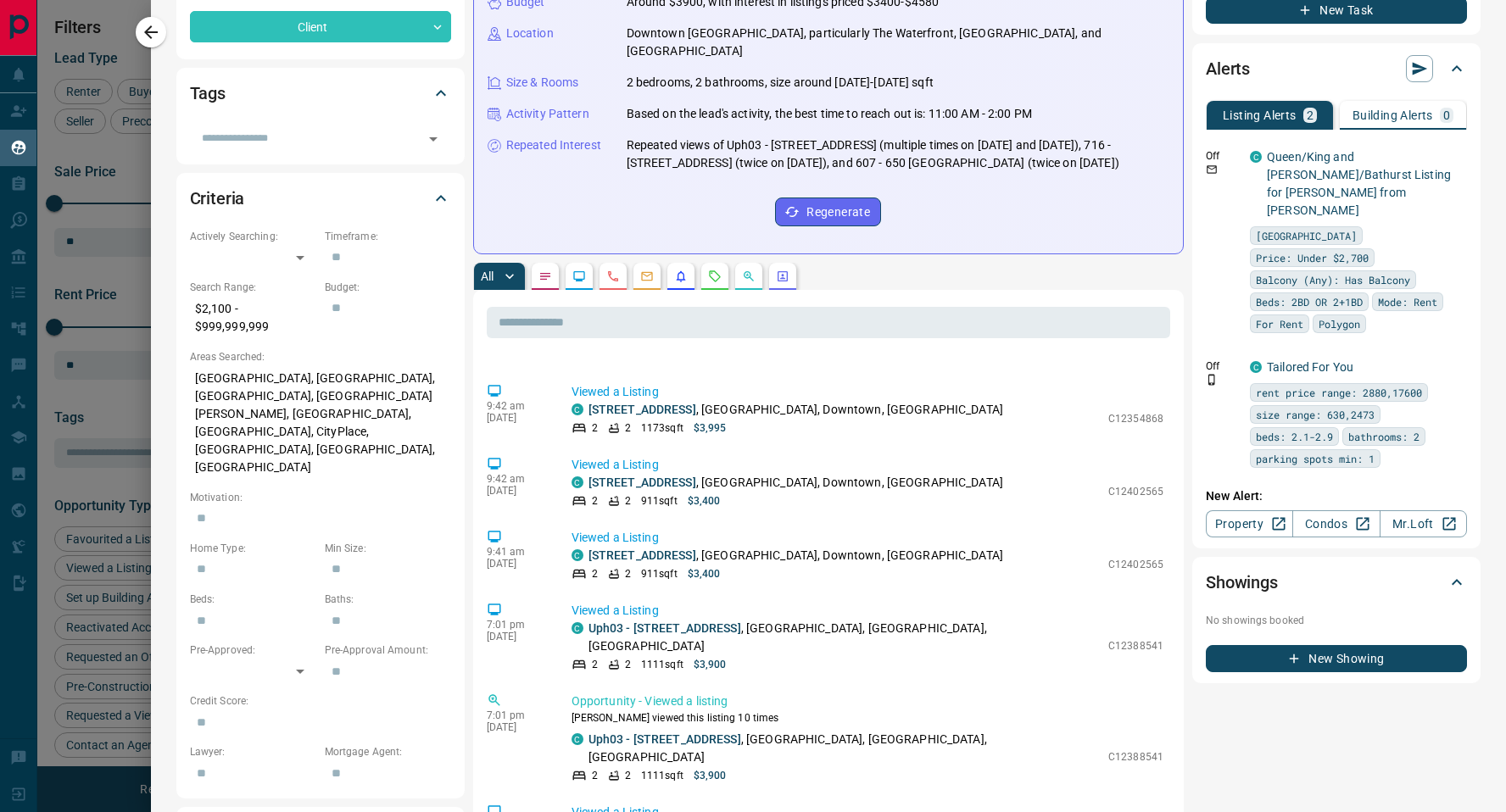
scroll to position [62, 0]
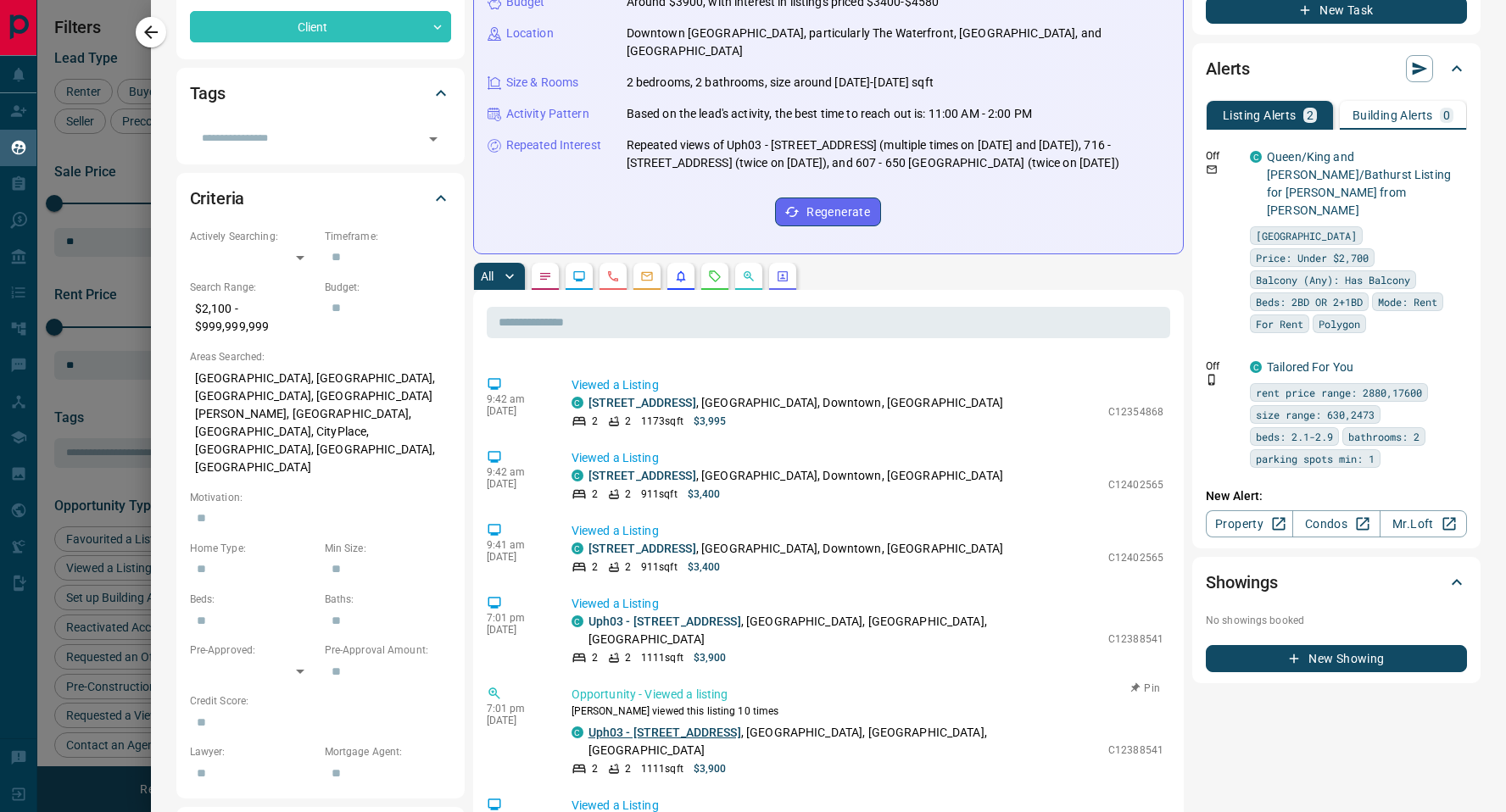
click at [721, 726] on link "Uph03 - [STREET_ADDRESS]" at bounding box center [665, 732] width 153 height 14
